Goal: Transaction & Acquisition: Purchase product/service

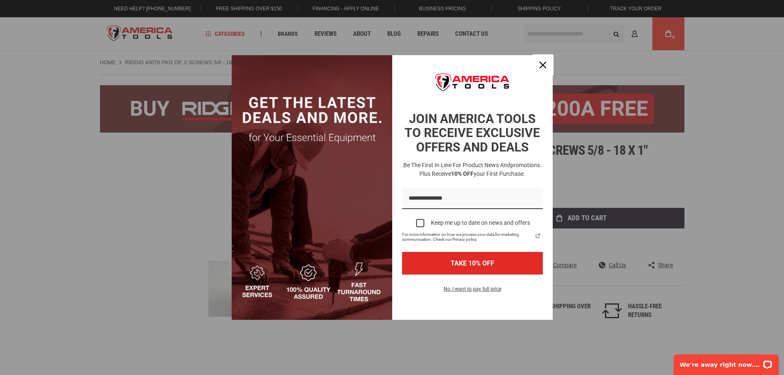
drag, startPoint x: 543, startPoint y: 62, endPoint x: 566, endPoint y: 32, distance: 38.2
click at [543, 62] on icon "close icon" at bounding box center [543, 65] width 7 height 7
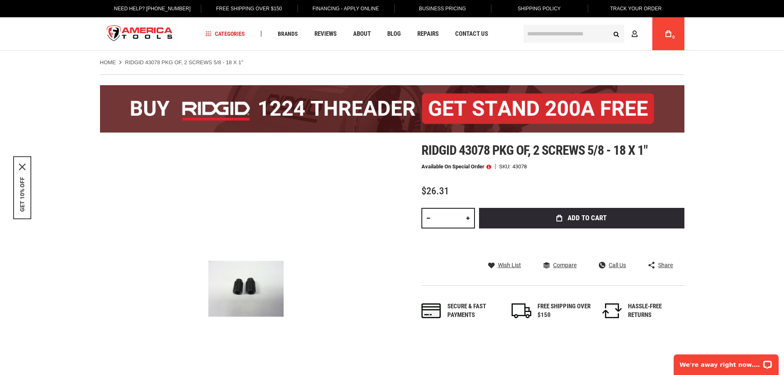
click at [550, 37] on input "text" at bounding box center [574, 34] width 101 height 18
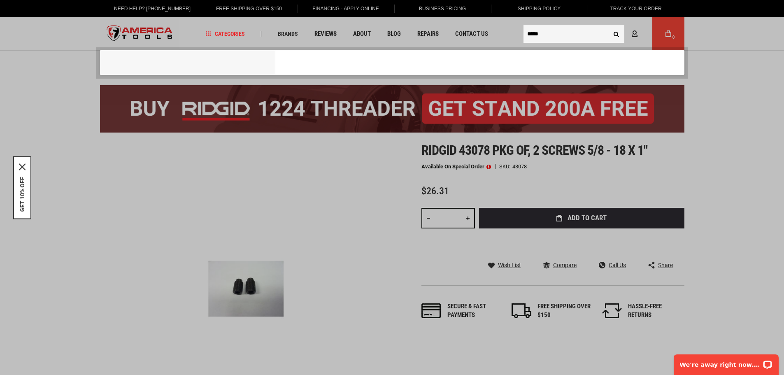
type input "*****"
click at [609, 26] on button "Search" at bounding box center [617, 34] width 16 height 16
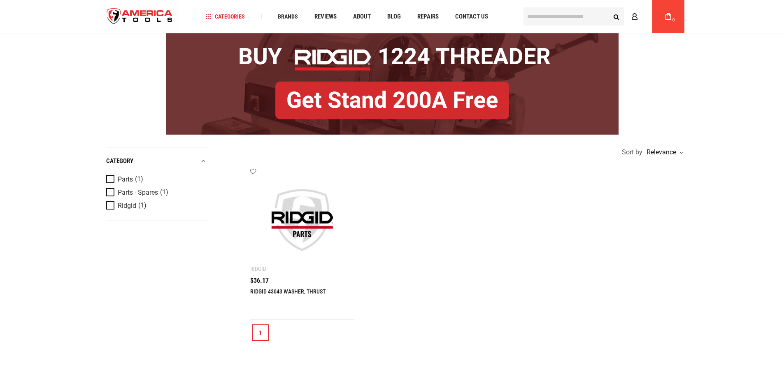
scroll to position [82, 0]
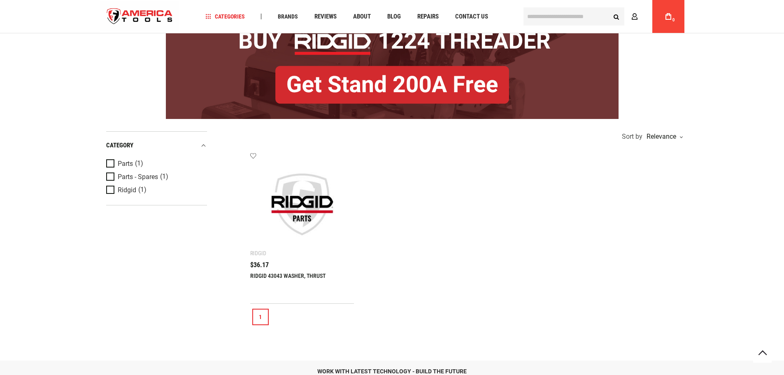
click at [302, 220] on img at bounding box center [303, 205] width 88 height 88
drag, startPoint x: 260, startPoint y: 266, endPoint x: 268, endPoint y: 240, distance: 28.1
click at [259, 267] on span "$36.17" at bounding box center [259, 265] width 19 height 7
click at [300, 186] on img at bounding box center [303, 205] width 88 height 88
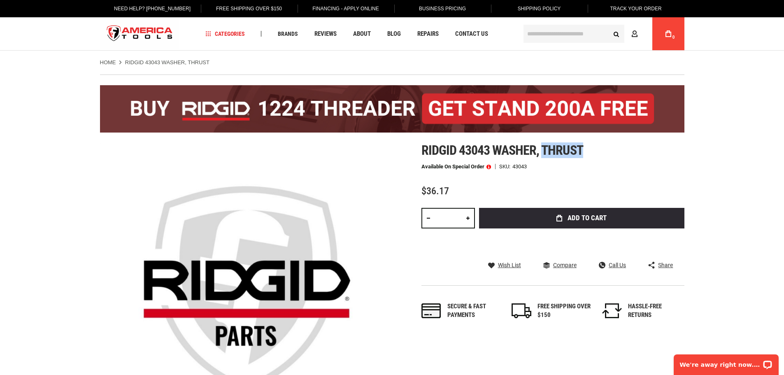
drag, startPoint x: 580, startPoint y: 150, endPoint x: 543, endPoint y: 152, distance: 36.3
click at [543, 152] on h1 "Ridgid 43043 washer, thrust" at bounding box center [553, 150] width 263 height 15
copy span "thrust"
